Goal: Information Seeking & Learning: Learn about a topic

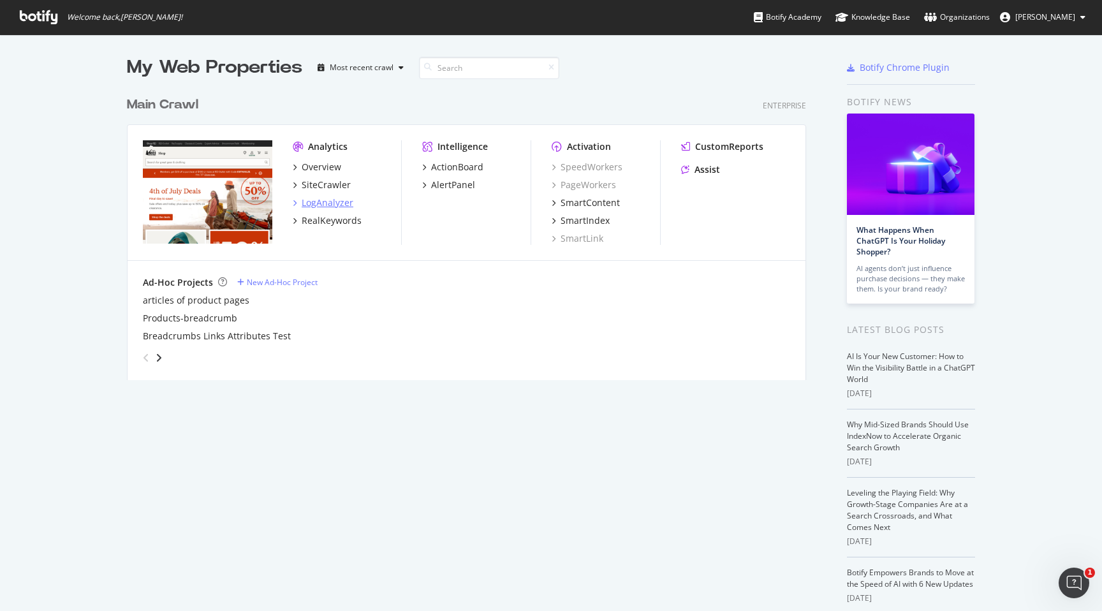
click at [325, 198] on div "LogAnalyzer" at bounding box center [328, 202] width 52 height 13
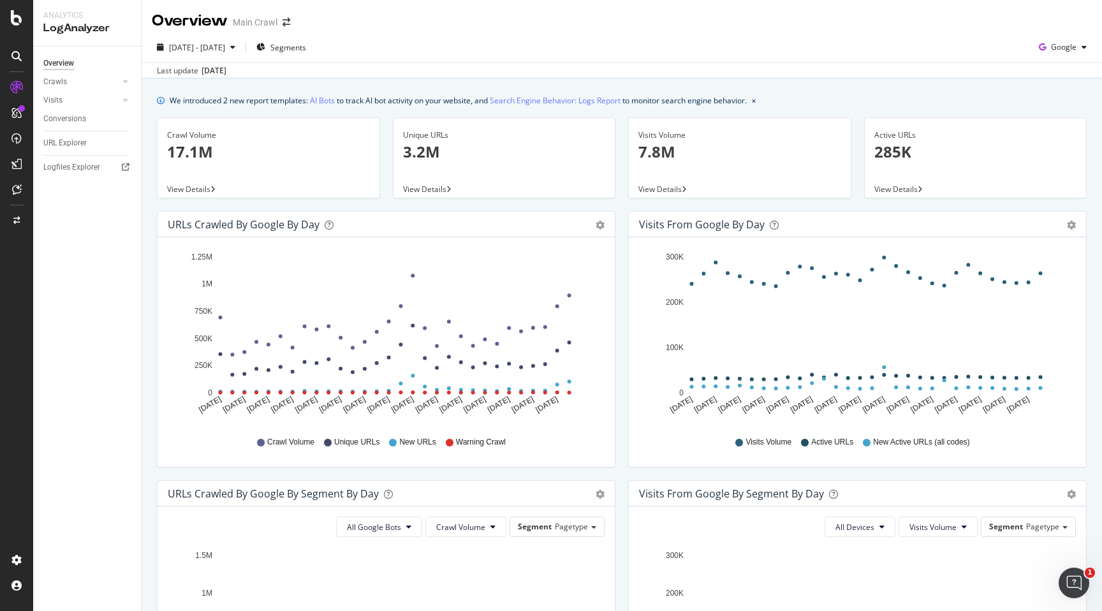
scroll to position [9, 0]
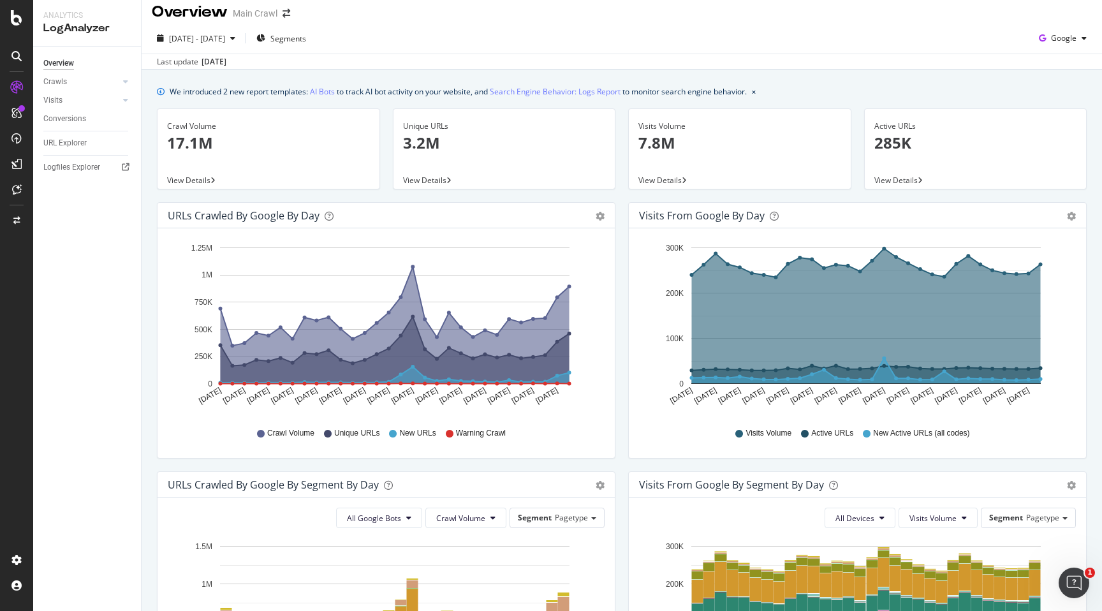
click at [1093, 27] on div "[DATE] - [DATE] Segments Google Last update [DATE]" at bounding box center [622, 46] width 960 height 47
click at [1081, 31] on div "Google" at bounding box center [1062, 38] width 58 height 19
click at [1042, 110] on span "OpenAI" at bounding box center [1063, 110] width 47 height 11
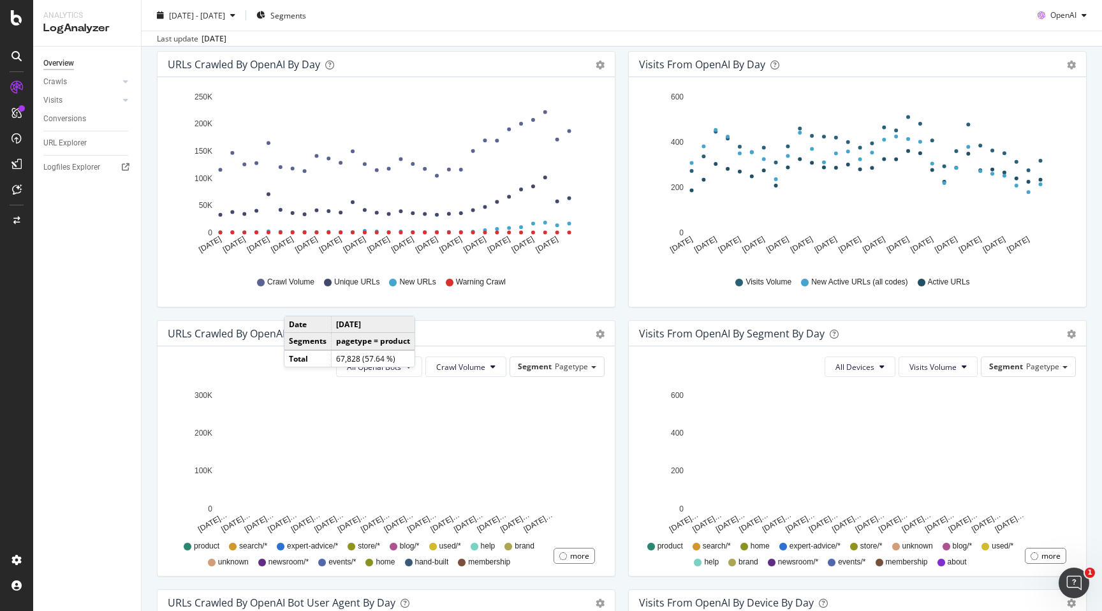
scroll to position [122, 0]
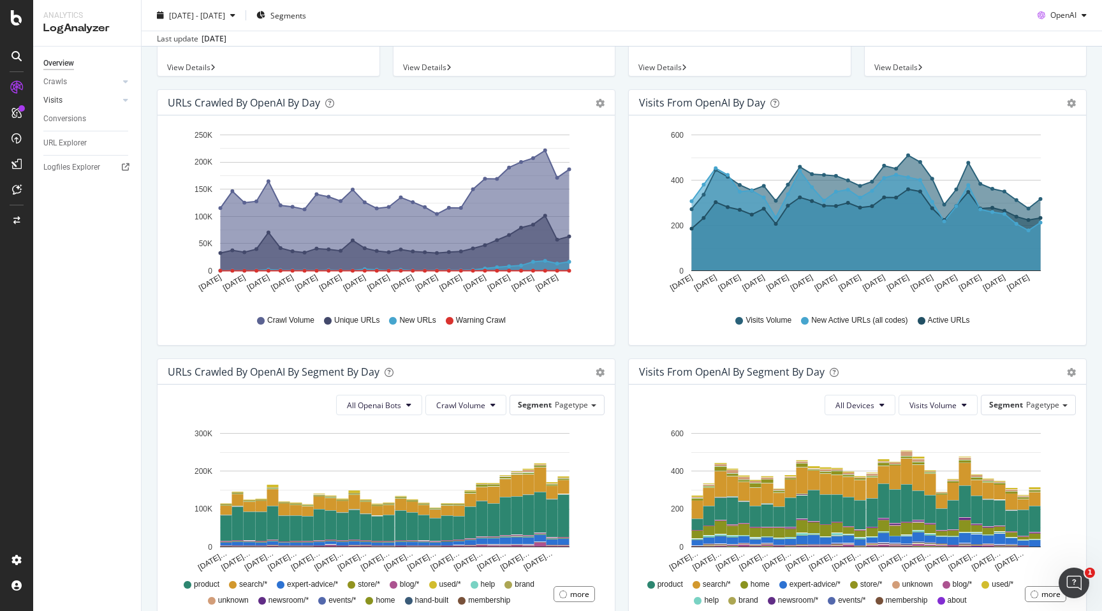
click at [94, 103] on link "Visits" at bounding box center [81, 100] width 76 height 13
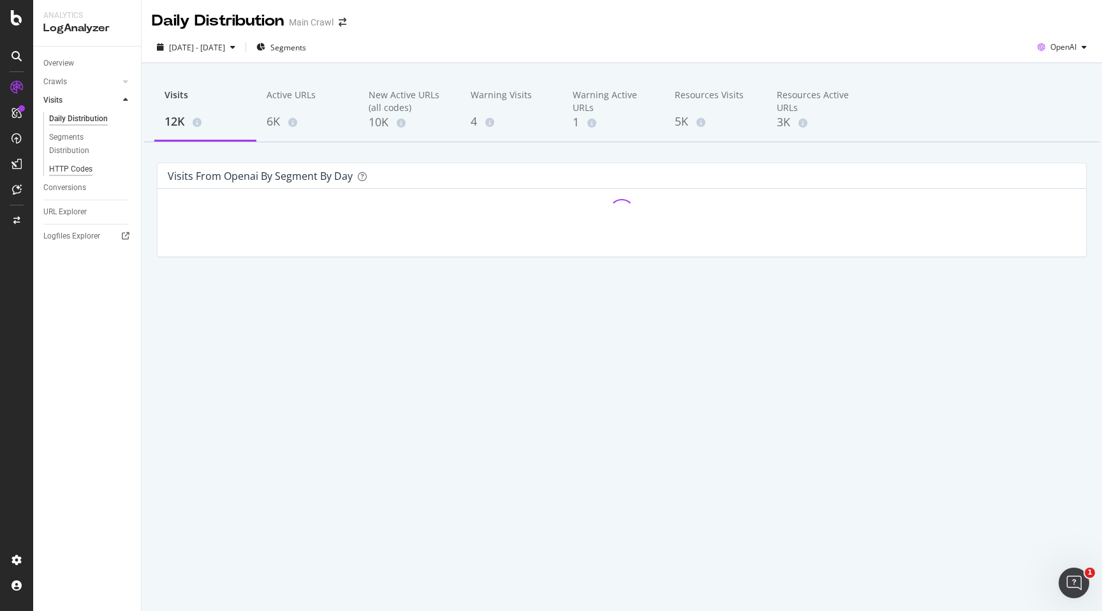
click at [78, 170] on div "HTTP Codes" at bounding box center [70, 169] width 43 height 13
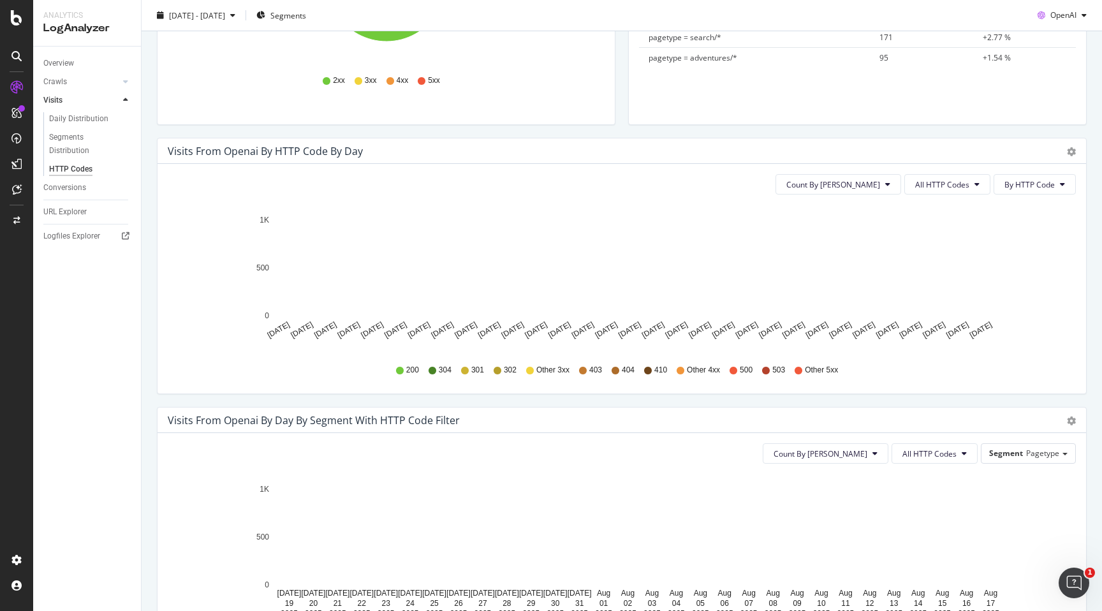
scroll to position [303, 0]
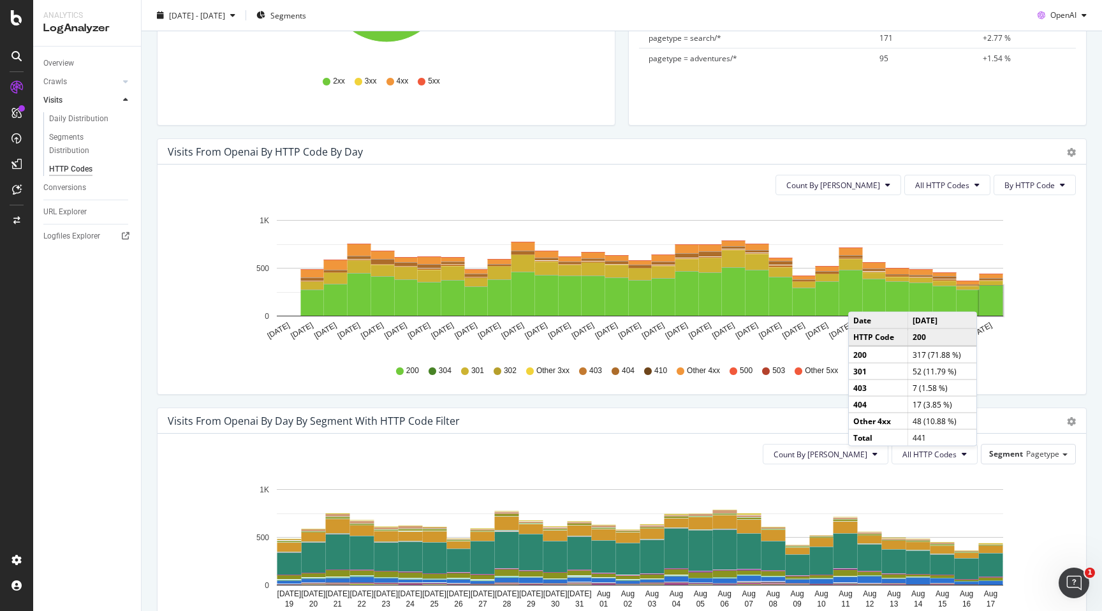
click at [989, 299] on rect "A chart." at bounding box center [991, 301] width 24 height 30
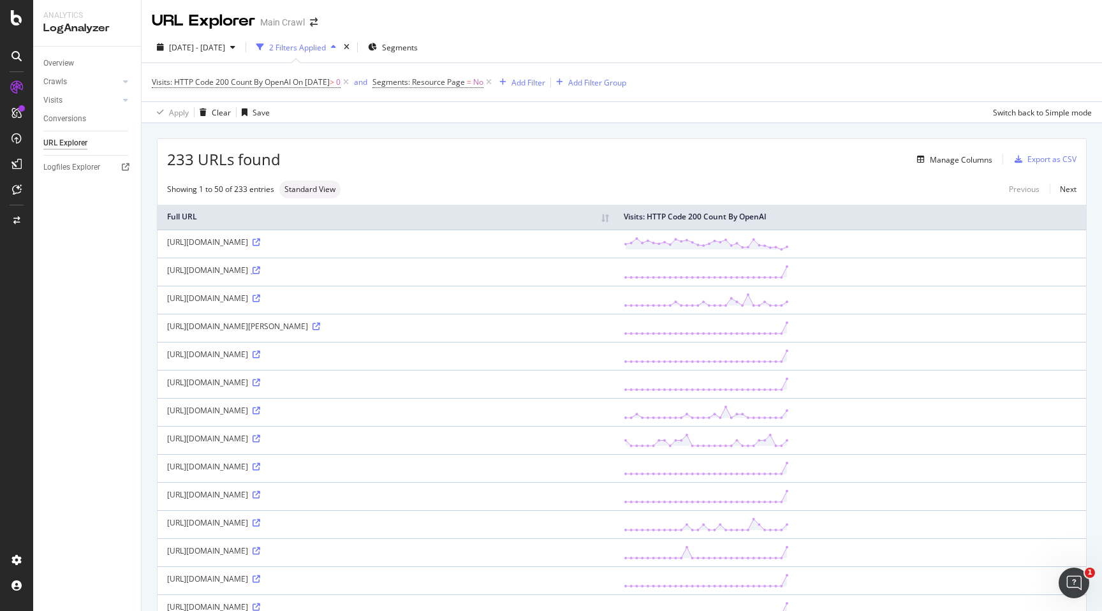
click at [260, 266] on icon at bounding box center [256, 270] width 8 height 8
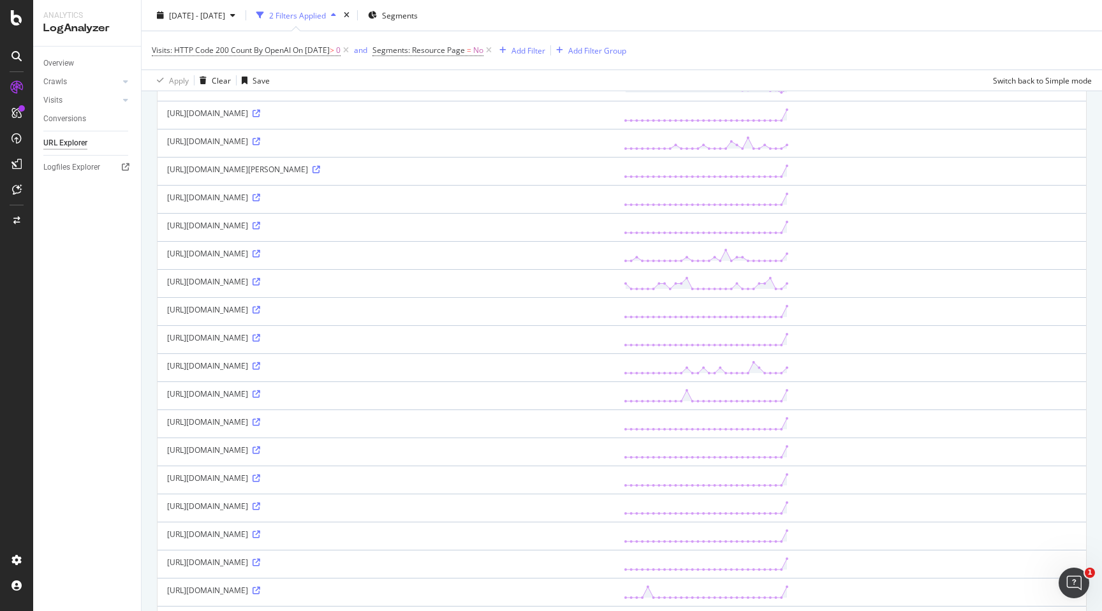
scroll to position [159, 0]
click at [260, 477] on icon at bounding box center [256, 476] width 8 height 8
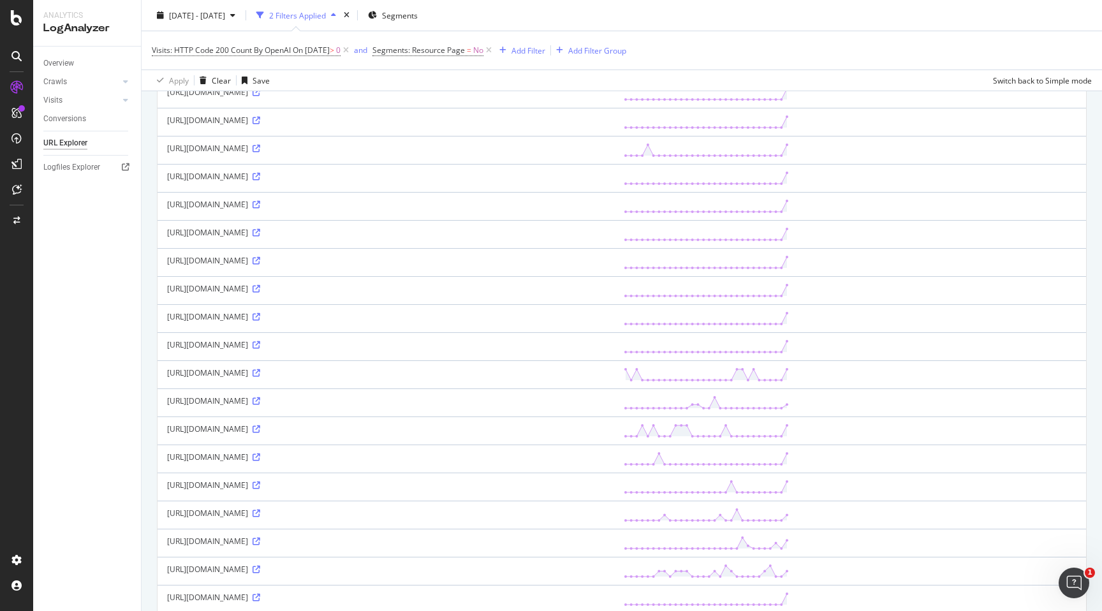
scroll to position [599, 0]
click at [260, 316] on icon at bounding box center [256, 316] width 8 height 8
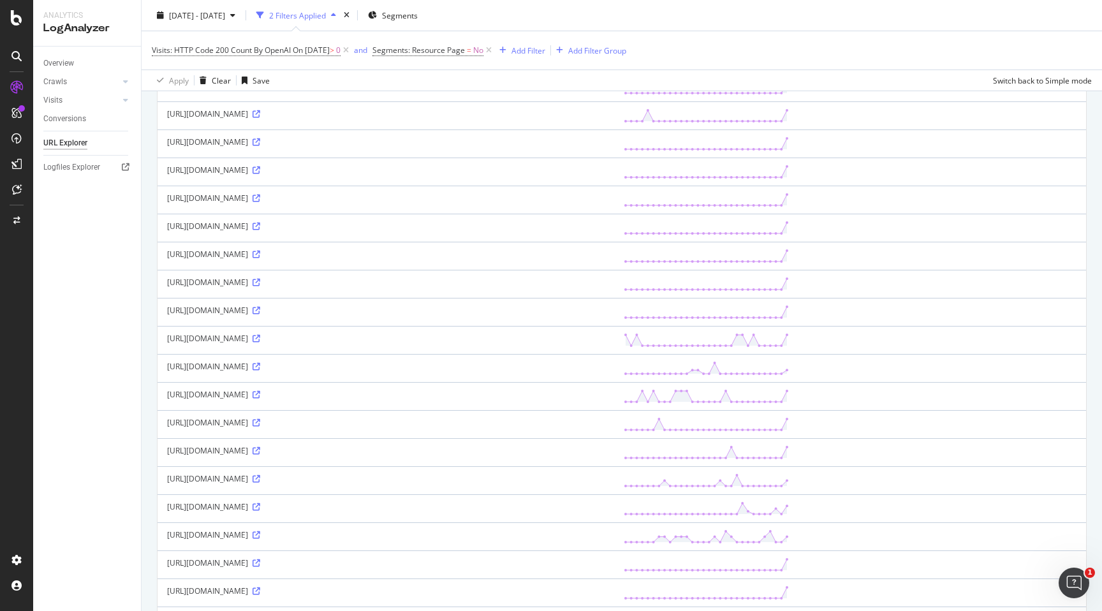
scroll to position [636, 0]
click at [386, 226] on div "[URL][DOMAIN_NAME]" at bounding box center [385, 223] width 437 height 11
click at [260, 224] on icon at bounding box center [256, 224] width 8 height 8
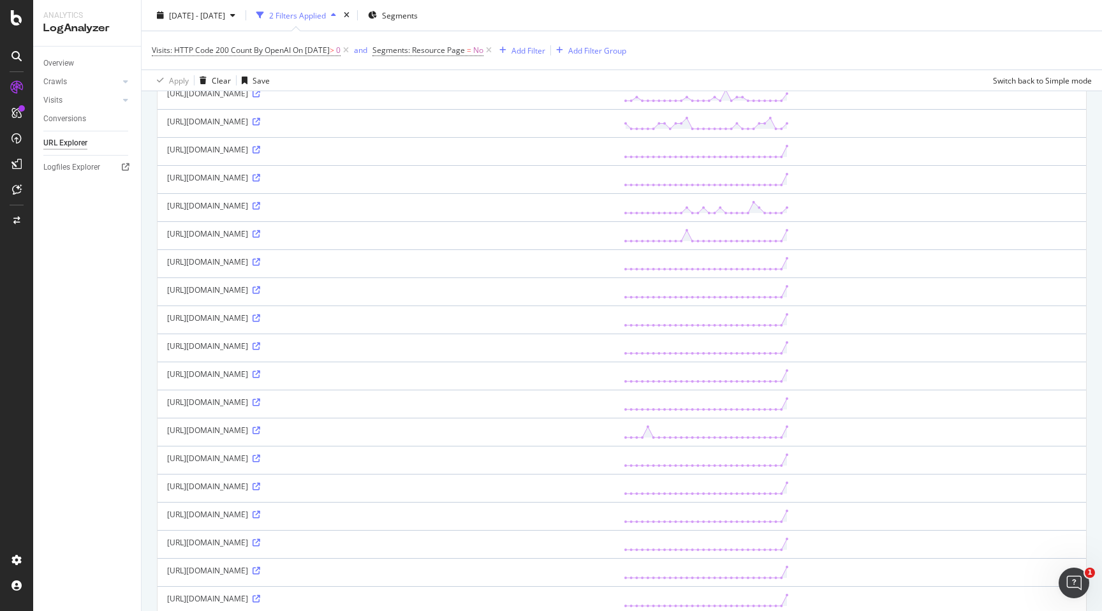
scroll to position [309, 0]
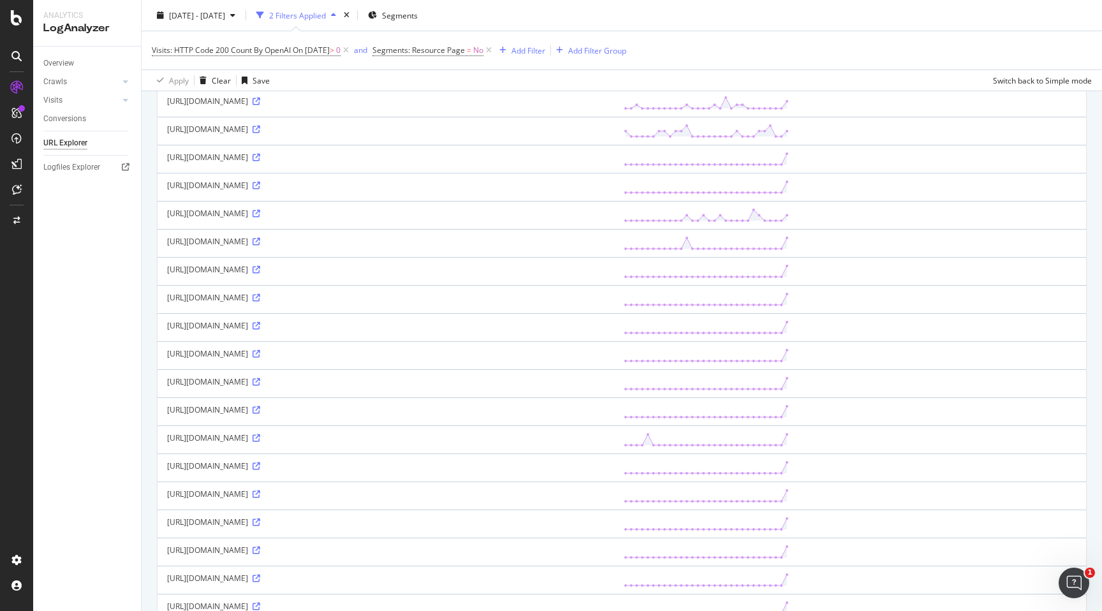
click at [277, 40] on div "Visits: HTTP Code 200 Count By OpenAI On [DATE] > 0 and Segments: Resource Page…" at bounding box center [622, 50] width 940 height 38
click at [277, 52] on span "Visits: HTTP Code 200 Count By OpenAI" at bounding box center [221, 50] width 139 height 11
click at [183, 82] on icon at bounding box center [181, 80] width 9 height 8
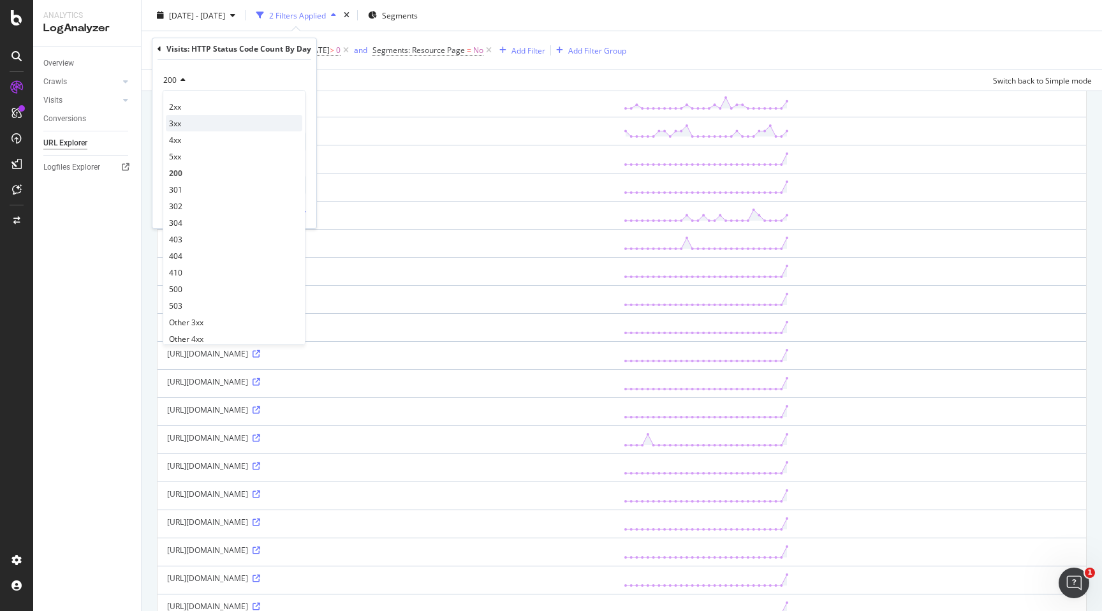
click at [183, 124] on div "3xx" at bounding box center [234, 123] width 136 height 17
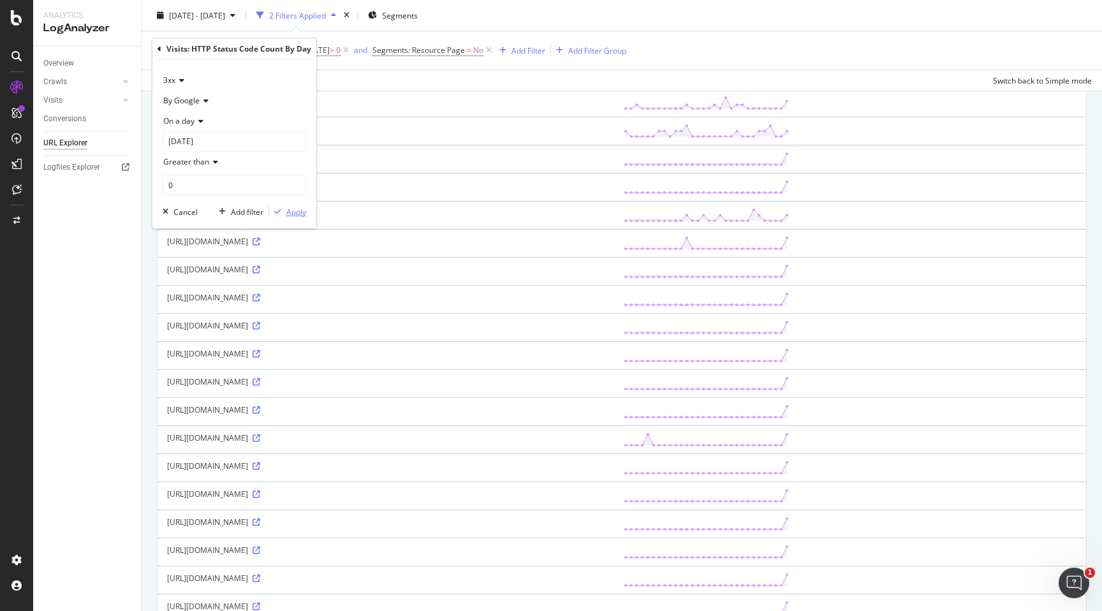
click at [293, 216] on div "Apply" at bounding box center [296, 212] width 20 height 11
